Goal: Find specific page/section: Find specific page/section

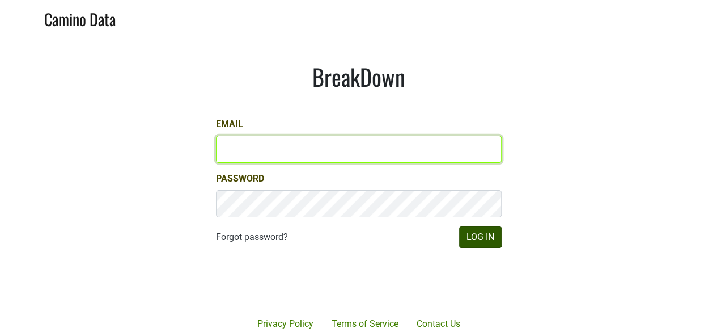
type input "[PERSON_NAME][EMAIL_ADDRESS][DOMAIN_NAME]"
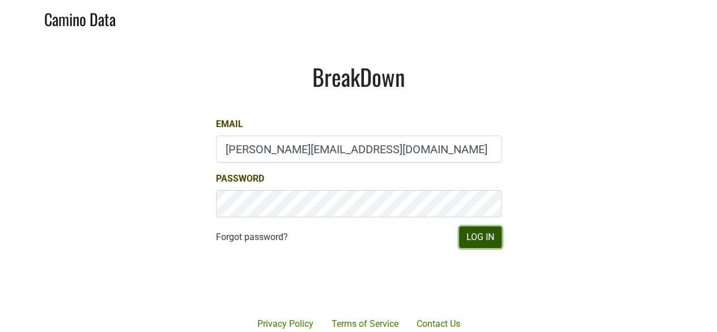
click at [485, 236] on button "Log In" at bounding box center [480, 237] width 43 height 22
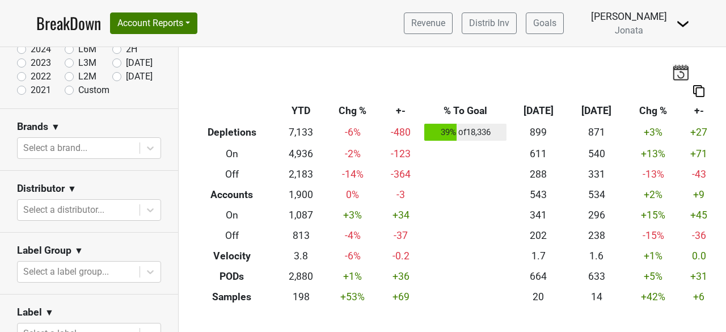
scroll to position [96, 0]
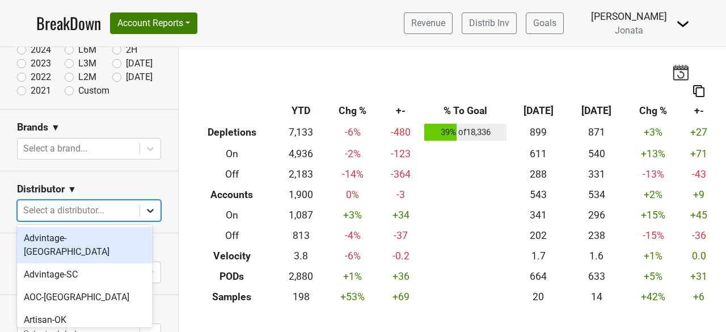
click at [145, 212] on icon at bounding box center [150, 210] width 11 height 11
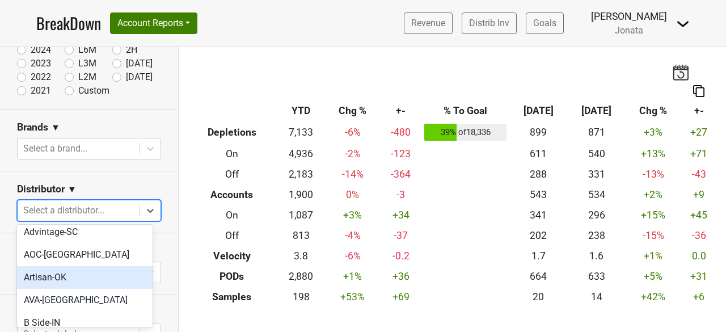
scroll to position [48, 0]
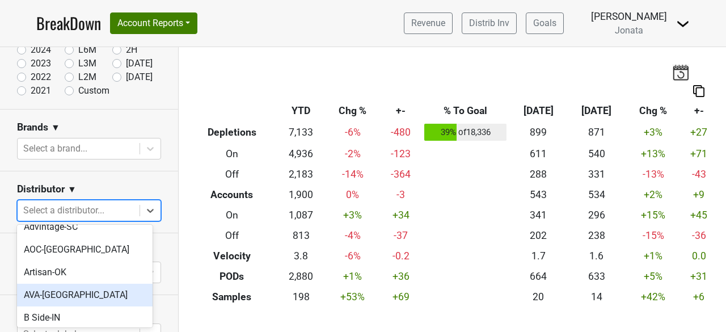
click at [40, 284] on div "AVA-WI" at bounding box center [85, 295] width 136 height 23
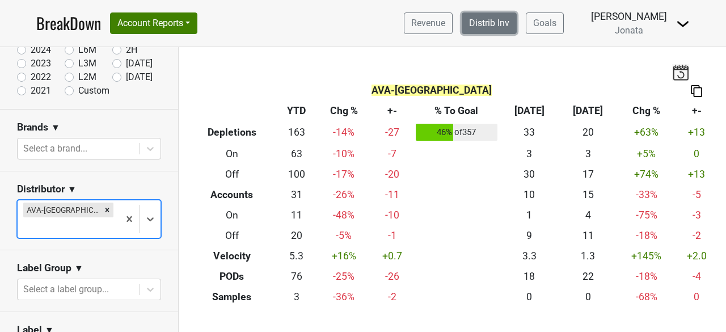
click at [514, 29] on link "Distrib Inv" at bounding box center [489, 23] width 55 height 22
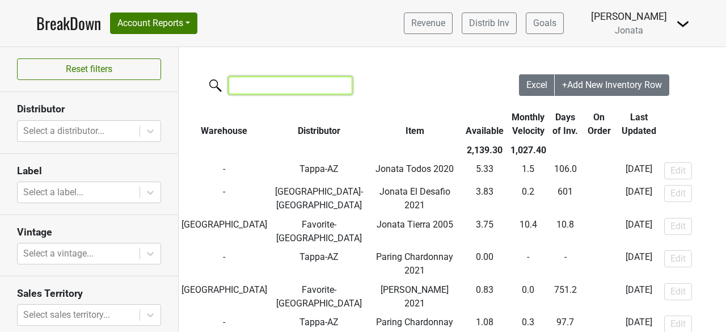
click at [270, 87] on input "search" at bounding box center [291, 86] width 124 height 18
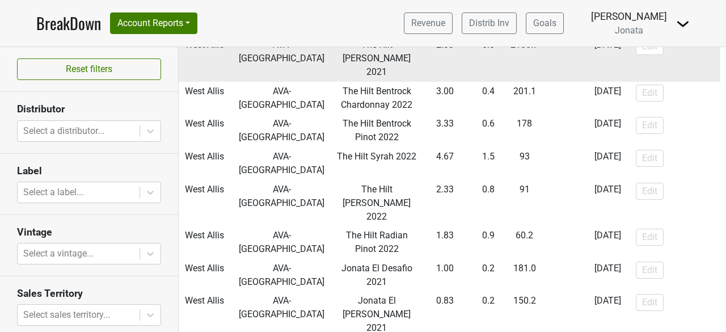
scroll to position [223, 0]
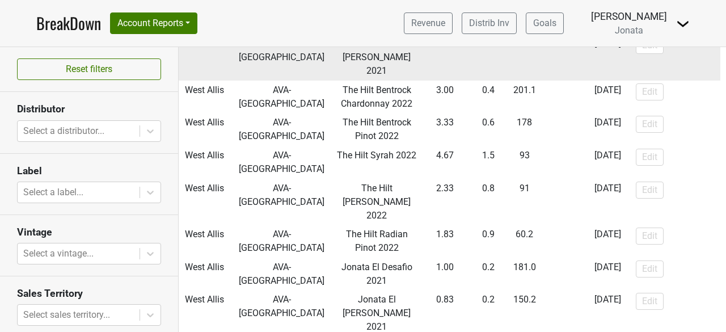
type input "ava"
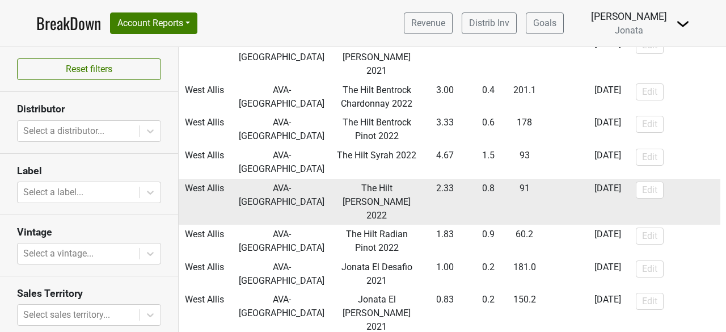
drag, startPoint x: 658, startPoint y: 256, endPoint x: 686, endPoint y: 175, distance: 85.4
click at [686, 179] on td "Edit" at bounding box center [676, 202] width 87 height 47
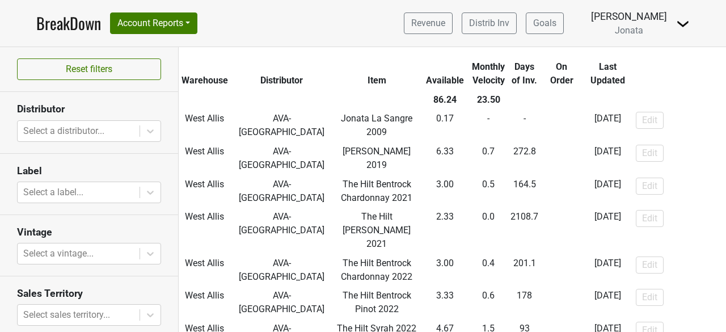
scroll to position [0, 0]
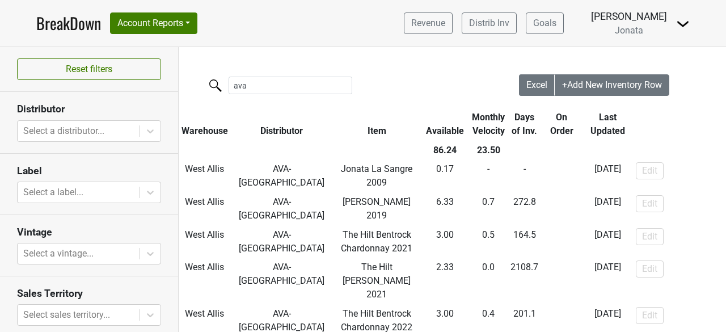
click at [358, 130] on th "Item" at bounding box center [377, 124] width 88 height 33
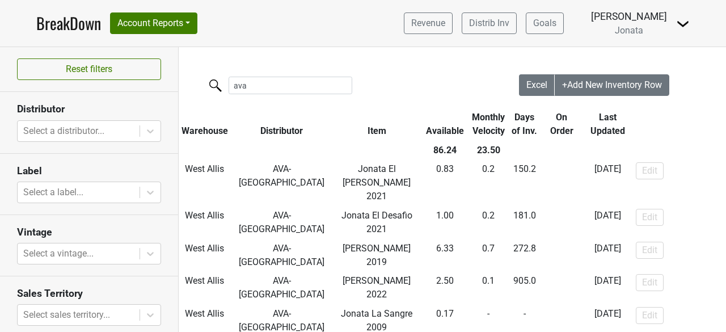
click at [358, 130] on th "Item" at bounding box center [377, 124] width 88 height 33
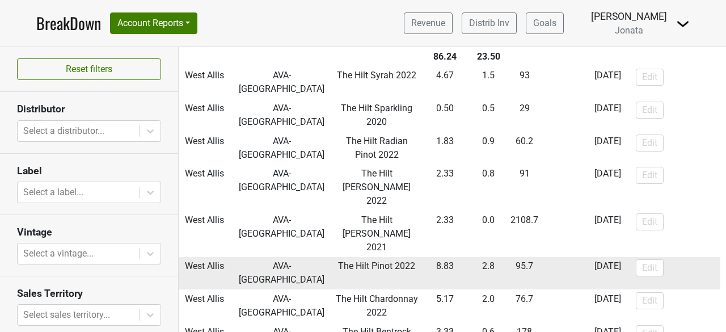
scroll to position [100, 0]
